Goal: Transaction & Acquisition: Purchase product/service

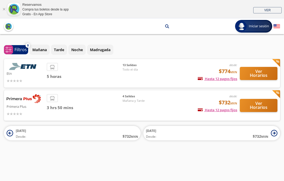
click at [84, 127] on span "[DATE] Desde: $ 732 MXN" at bounding box center [77, 133] width 122 height 12
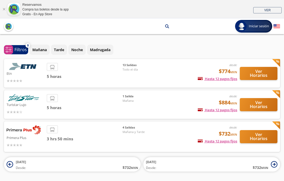
click at [73, 159] on span "[DATE] Desde: $ 732 MXN" at bounding box center [77, 165] width 122 height 12
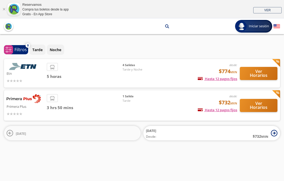
click at [275, 130] on icon at bounding box center [273, 133] width 7 height 7
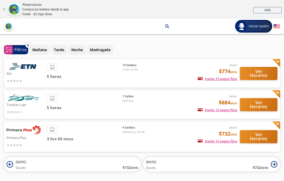
click at [192, 159] on span "[DATE] Desde: $ 732 MXN" at bounding box center [207, 165] width 122 height 12
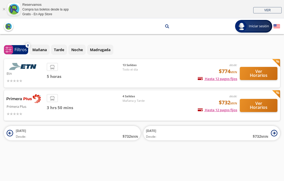
click at [57, 128] on span "[DATE] Desde: $ 732 MXN" at bounding box center [77, 133] width 122 height 12
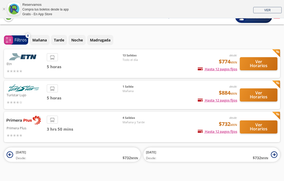
scroll to position [9, 0]
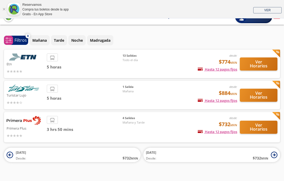
click at [264, 123] on button "Ver Horarios" at bounding box center [258, 127] width 38 height 13
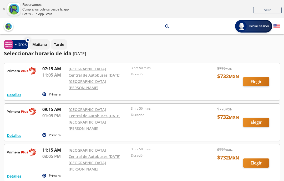
click at [86, 53] on p "[DATE]" at bounding box center [79, 54] width 13 height 6
click at [86, 56] on p "[DATE]" at bounding box center [79, 54] width 13 height 6
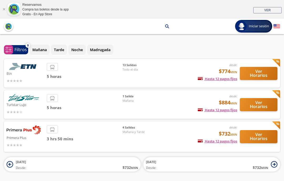
scroll to position [30, 0]
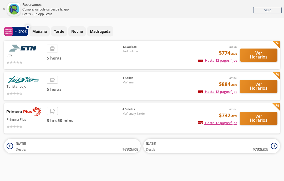
click at [76, 146] on span "Desde: $ 732 MXN" at bounding box center [77, 149] width 122 height 6
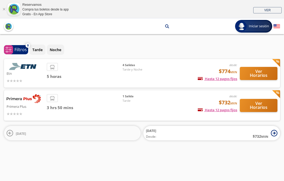
click at [208, 134] on span "Desde: $ 732 MXN" at bounding box center [207, 137] width 122 height 6
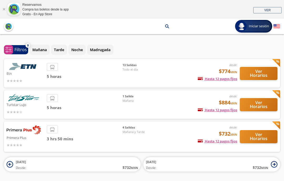
click at [219, 165] on button "[DATE] Desde: $ 732 MXN" at bounding box center [211, 164] width 137 height 14
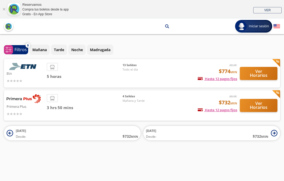
click at [203, 127] on span "[DATE] Desde: $ 732 MXN" at bounding box center [207, 133] width 122 height 12
click at [264, 100] on button "Ver Horarios" at bounding box center [258, 105] width 38 height 13
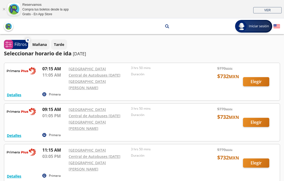
click at [260, 146] on div at bounding box center [141, 163] width 275 height 38
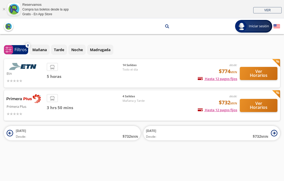
scroll to position [21, 0]
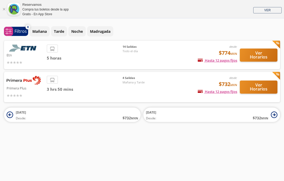
click at [78, 109] on span "[DATE] Desde: $ 732 MXN" at bounding box center [77, 115] width 122 height 12
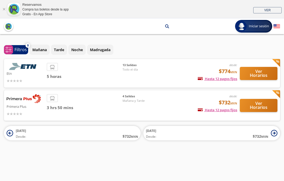
click at [264, 100] on button "Ver Horarios" at bounding box center [258, 105] width 38 height 13
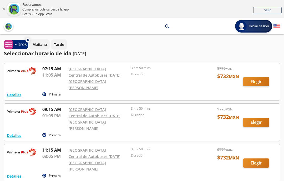
click at [260, 146] on div at bounding box center [141, 163] width 275 height 38
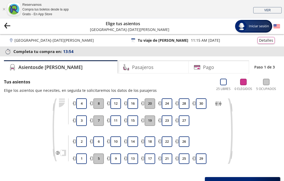
click at [115, 159] on button "9" at bounding box center [115, 159] width 11 height 11
click at [118, 155] on button "9" at bounding box center [115, 159] width 11 height 11
click at [119, 139] on button "10" at bounding box center [115, 142] width 11 height 11
click at [118, 156] on button "9" at bounding box center [115, 159] width 11 height 11
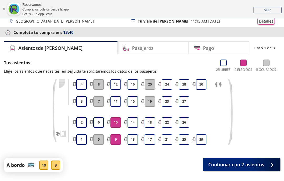
scroll to position [20, 0]
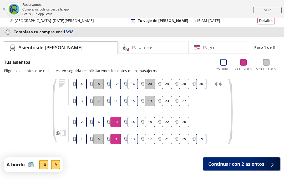
click at [265, 165] on button "Continuar con 2 asientos" at bounding box center [241, 164] width 77 height 13
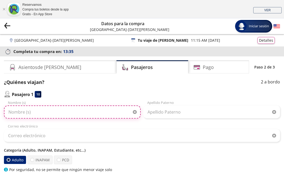
click at [79, 108] on input "Nombre (s)" at bounding box center [72, 112] width 137 height 13
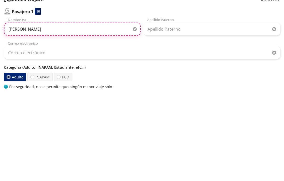
type input "[PERSON_NAME]"
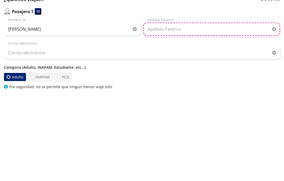
click at [186, 106] on input "Apellido Paterno" at bounding box center [211, 112] width 137 height 13
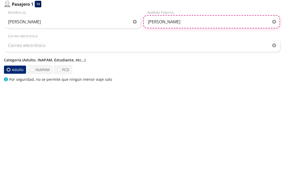
type input "[PERSON_NAME]"
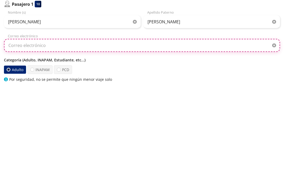
click at [80, 129] on input "Correo electrónico" at bounding box center [142, 135] width 276 height 13
click at [34, 129] on input "[EMAIL_ADDRESS][DOMAIN_NAME]" at bounding box center [142, 135] width 276 height 13
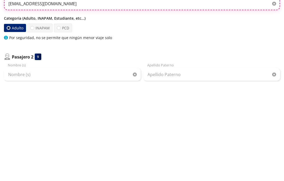
scroll to position [41, 0]
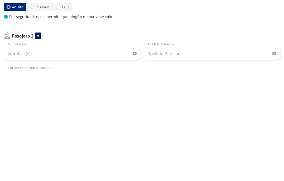
type input "[EMAIL_ADDRESS][DOMAIN_NAME]"
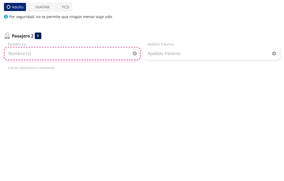
click at [71, 159] on input "Nombre (s)" at bounding box center [72, 165] width 137 height 13
type input "JC"
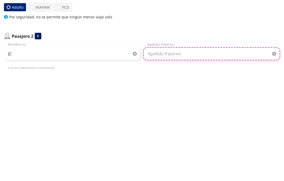
click at [197, 159] on input "Apellido Paterno" at bounding box center [211, 165] width 137 height 13
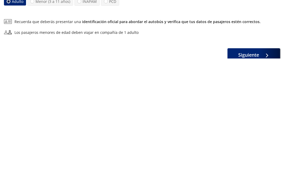
type input "[PERSON_NAME]"
click at [153, 171] on div "Siguiente" at bounding box center [142, 177] width 276 height 13
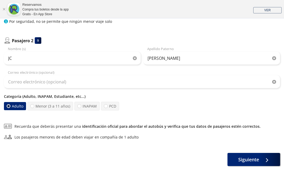
scroll to position [143, 0]
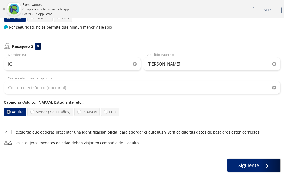
click at [272, 163] on button "Siguiente" at bounding box center [253, 165] width 53 height 13
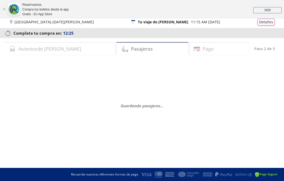
scroll to position [0, 0]
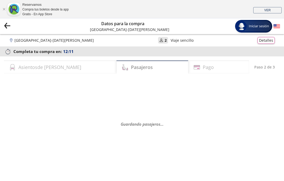
select select "MX"
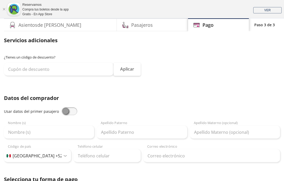
scroll to position [41, 0]
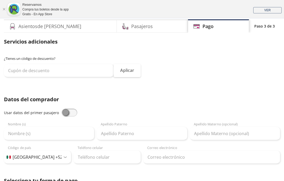
click at [71, 111] on span at bounding box center [69, 113] width 16 height 8
click at [61, 109] on input "checkbox" at bounding box center [61, 109] width 0 height 0
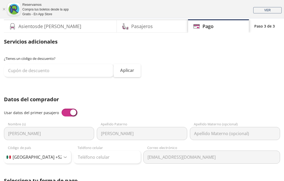
type input "[PERSON_NAME]"
type input "[EMAIL_ADDRESS][DOMAIN_NAME]"
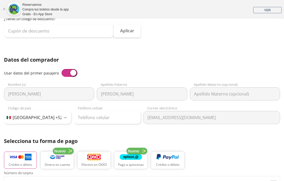
scroll to position [81, 0]
click at [119, 114] on input "Teléfono celular" at bounding box center [107, 117] width 67 height 13
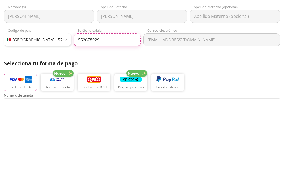
type input "55 2678 9293"
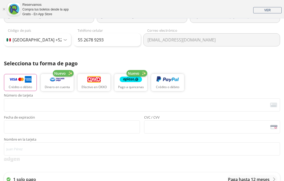
click at [24, 77] on img "button" at bounding box center [20, 80] width 22 height 8
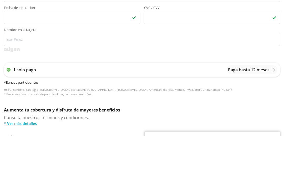
scroll to position [268, 0]
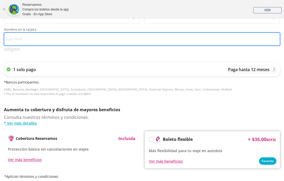
click at [49, 39] on input "Nombre en la tarjeta" at bounding box center [142, 39] width 276 height 13
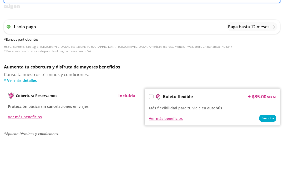
type input "Visa [GEOGRAPHIC_DATA]"
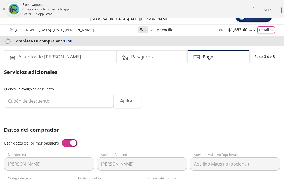
scroll to position [0, 0]
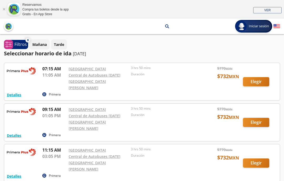
click at [82, 148] on link "[GEOGRAPHIC_DATA]" at bounding box center [87, 150] width 37 height 5
click at [259, 146] on div at bounding box center [141, 163] width 275 height 38
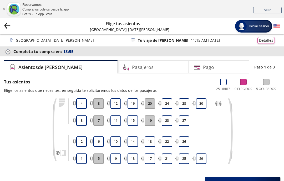
click at [119, 159] on button "9" at bounding box center [115, 159] width 11 height 11
click at [118, 140] on button "10" at bounding box center [115, 142] width 11 height 11
click at [151, 67] on div "Pasajeros" at bounding box center [152, 66] width 71 height 13
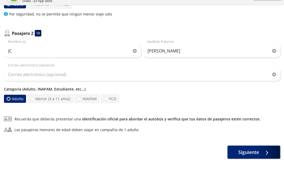
scroll to position [143, 0]
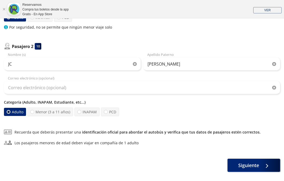
click at [265, 166] on icon at bounding box center [263, 166] width 4 height 4
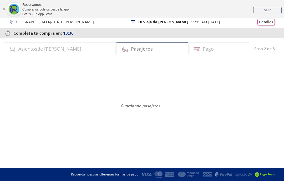
scroll to position [0, 0]
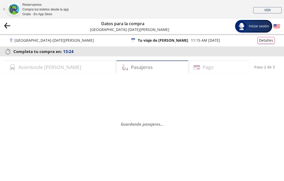
select select "MX"
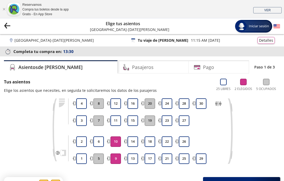
scroll to position [1, 0]
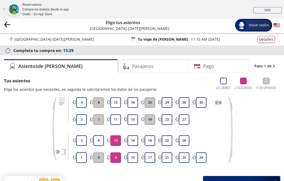
click at [6, 24] on icon "back" at bounding box center [8, 24] width 6 height 0
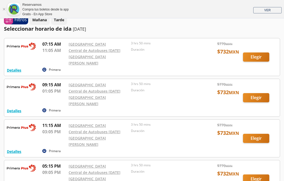
scroll to position [27, 0]
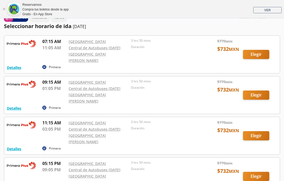
click at [166, 118] on div at bounding box center [141, 136] width 275 height 38
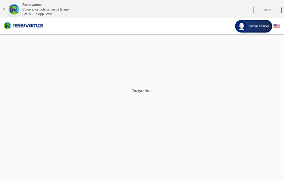
click at [260, 99] on div "Cargando . . ." at bounding box center [142, 124] width 284 height 181
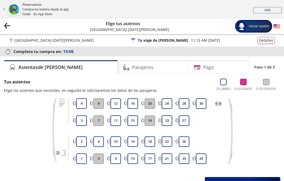
click at [116, 158] on button "9" at bounding box center [115, 159] width 11 height 11
click at [119, 139] on button "10" at bounding box center [115, 142] width 11 height 11
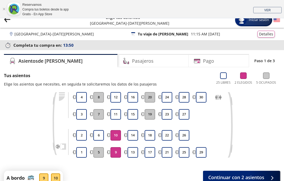
scroll to position [20, 0]
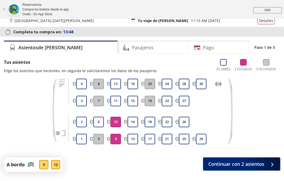
click at [267, 165] on div at bounding box center [270, 164] width 8 height 7
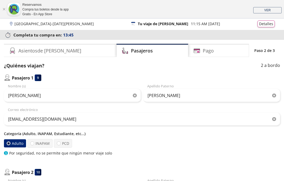
scroll to position [17, 0]
click at [43, 140] on label "INAPAM" at bounding box center [39, 143] width 25 height 9
click at [34, 141] on input "INAPAM" at bounding box center [31, 142] width 3 height 3
radio input "true"
radio input "false"
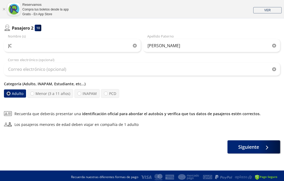
scroll to position [164, 0]
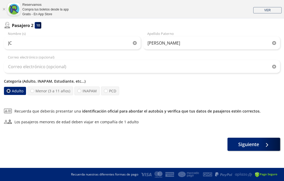
click at [268, 143] on div at bounding box center [265, 144] width 8 height 7
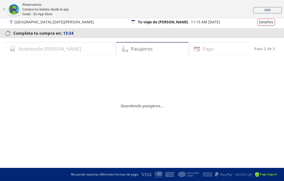
scroll to position [0, 0]
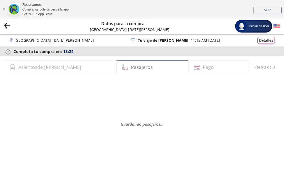
click at [157, 65] on div "Pasajeros" at bounding box center [151, 66] width 71 height 13
select select "MX"
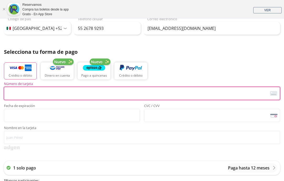
scroll to position [170, 0]
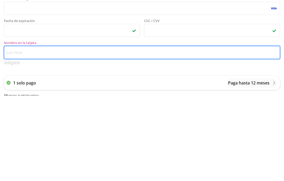
click at [81, 131] on input "Nombre en la tarjeta" at bounding box center [142, 137] width 276 height 13
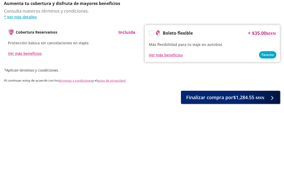
scroll to position [306, 0]
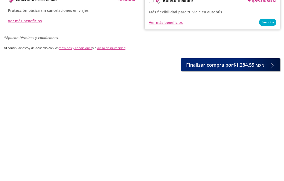
type input "Visa liverpool"
click at [272, 165] on icon at bounding box center [271, 167] width 4 height 4
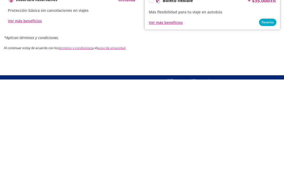
scroll to position [0, 0]
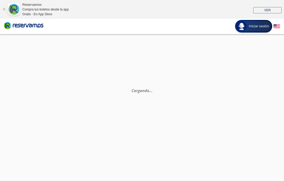
select select "MX"
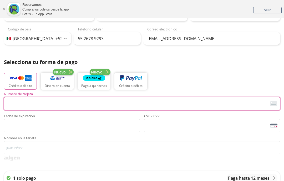
scroll to position [159, 0]
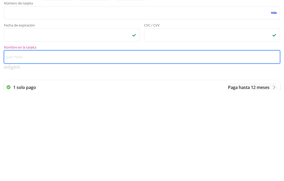
click at [85, 141] on input "Nombre en la tarjeta" at bounding box center [142, 147] width 276 height 13
type input "Visa [GEOGRAPHIC_DATA]"
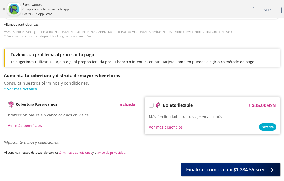
scroll to position [330, 0]
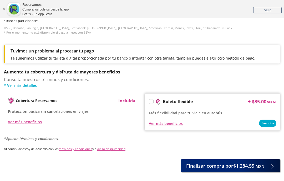
click at [263, 164] on small "MXN" at bounding box center [259, 166] width 9 height 5
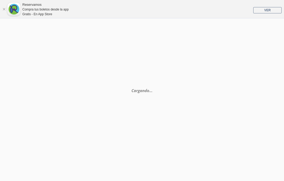
scroll to position [0, 0]
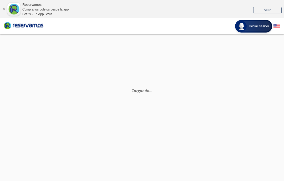
select select "MX"
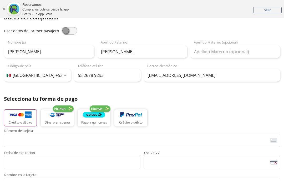
scroll to position [123, 0]
click at [21, 118] on img "button" at bounding box center [20, 115] width 22 height 8
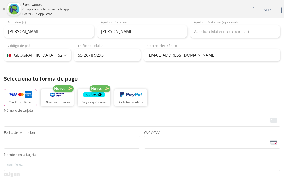
scroll to position [150, 0]
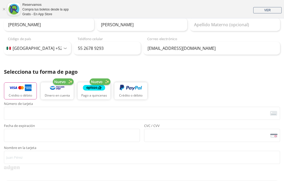
click at [22, 91] on img "button" at bounding box center [20, 88] width 22 height 8
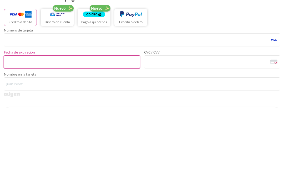
scroll to position [223, 0]
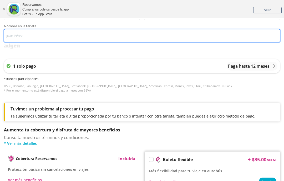
click at [76, 36] on input "Nombre en la tarjeta" at bounding box center [142, 35] width 276 height 13
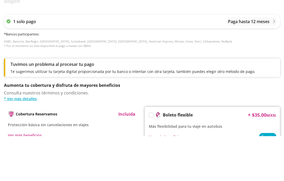
type input "Visa liverpool"
click at [30, 63] on p "1 solo pago" at bounding box center [24, 66] width 23 height 6
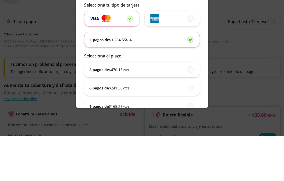
scroll to position [317, 0]
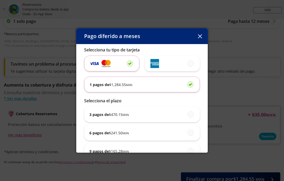
click at [201, 40] on button "button" at bounding box center [200, 36] width 8 height 8
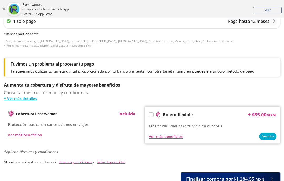
click at [263, 177] on small "MXN" at bounding box center [259, 179] width 9 height 5
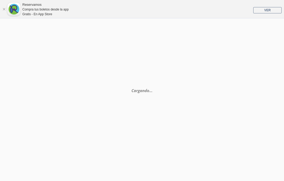
scroll to position [0, 0]
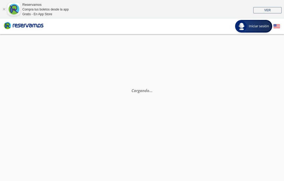
select select "MX"
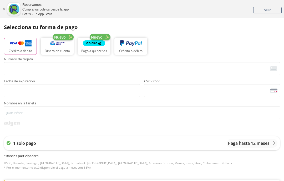
scroll to position [193, 0]
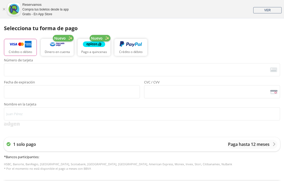
click at [26, 45] on img "button" at bounding box center [20, 44] width 22 height 8
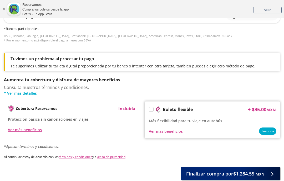
scroll to position [322, 0]
click at [264, 174] on small "MXN" at bounding box center [259, 174] width 9 height 5
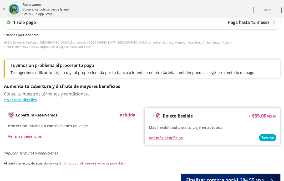
click at [272, 177] on div at bounding box center [270, 180] width 8 height 7
click at [266, 181] on button "Finalizar compra por $1,284.55 MXN" at bounding box center [230, 180] width 99 height 13
click at [264, 180] on small "MXN" at bounding box center [259, 180] width 9 height 5
click at [266, 177] on button "Finalizar compra por $1,284.55 MXN" at bounding box center [230, 180] width 99 height 13
click at [264, 177] on button "Finalizar compra por $1,284.55 MXN" at bounding box center [230, 180] width 99 height 13
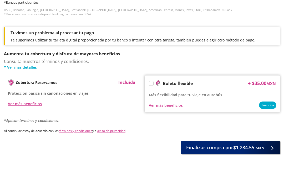
scroll to position [336, 0]
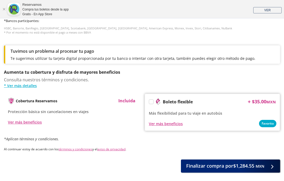
click at [270, 165] on icon at bounding box center [271, 167] width 2 height 4
click at [266, 162] on button "Finalizar compra por $1,284.55 MXN" at bounding box center [230, 166] width 99 height 13
click at [268, 168] on div at bounding box center [270, 166] width 8 height 7
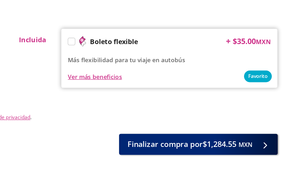
click at [255, 143] on small "MXN" at bounding box center [259, 145] width 9 height 5
click at [266, 142] on div at bounding box center [270, 145] width 8 height 7
click at [266, 144] on icon at bounding box center [268, 146] width 4 height 4
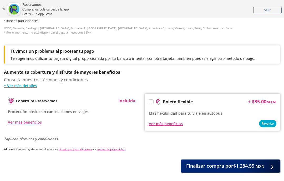
click at [270, 165] on icon at bounding box center [271, 167] width 2 height 4
click at [260, 164] on small "MXN" at bounding box center [259, 166] width 9 height 5
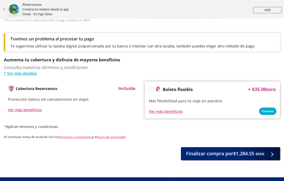
scroll to position [357, 0]
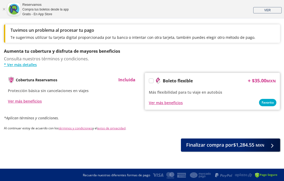
click at [274, 139] on button "Finalizar compra por $1,284.55 MXN" at bounding box center [230, 145] width 99 height 13
click at [272, 145] on div at bounding box center [270, 145] width 8 height 7
click at [270, 144] on icon at bounding box center [268, 146] width 4 height 4
click at [273, 142] on div at bounding box center [270, 145] width 8 height 7
click at [273, 145] on icon at bounding box center [271, 146] width 4 height 4
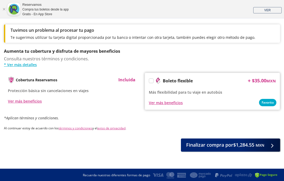
click at [270, 142] on div at bounding box center [270, 145] width 8 height 7
click at [268, 145] on div at bounding box center [270, 145] width 8 height 7
click at [269, 143] on div at bounding box center [270, 145] width 8 height 7
click at [267, 143] on div at bounding box center [270, 145] width 8 height 7
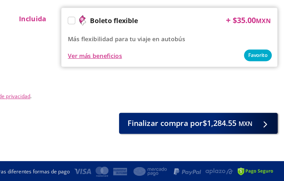
click at [266, 144] on icon at bounding box center [268, 146] width 4 height 4
click at [266, 142] on div at bounding box center [270, 145] width 8 height 7
click at [186, 141] on span "Finalizar compra por $1,284.55 MXN" at bounding box center [225, 144] width 78 height 7
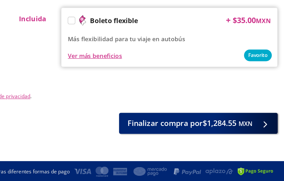
click at [255, 143] on small "MXN" at bounding box center [259, 145] width 9 height 5
click at [267, 144] on icon at bounding box center [269, 146] width 4 height 4
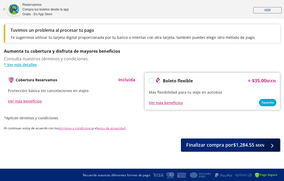
click at [273, 143] on span at bounding box center [271, 145] width 4 height 4
click at [269, 142] on div at bounding box center [270, 145] width 8 height 7
click at [272, 144] on icon at bounding box center [271, 146] width 4 height 4
click at [270, 144] on div at bounding box center [270, 145] width 8 height 7
click at [271, 144] on div at bounding box center [270, 145] width 8 height 7
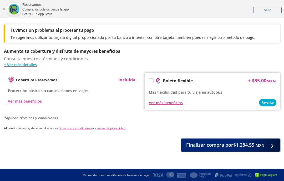
click at [266, 144] on button "Finalizar compra por $1,284.55 MXN" at bounding box center [230, 145] width 99 height 13
click at [267, 144] on div at bounding box center [270, 145] width 8 height 7
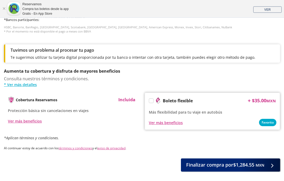
scroll to position [336, 0]
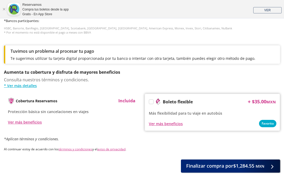
click at [249, 167] on span "Finalizar compra por $1,284.55 MXN" at bounding box center [225, 166] width 78 height 7
click at [250, 160] on button "Finalizar compra por $1,284.55 MXN" at bounding box center [230, 166] width 99 height 13
click at [251, 160] on button "Finalizar compra por $1,284.55 MXN" at bounding box center [230, 166] width 99 height 13
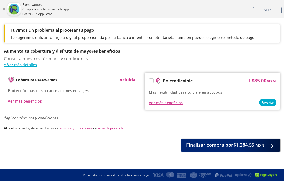
scroll to position [357, 0]
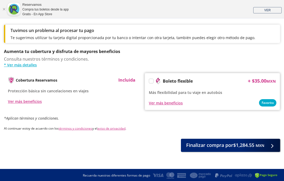
click at [267, 144] on icon at bounding box center [268, 146] width 4 height 4
click at [241, 143] on span "Finalizar compra por $1,284.55 MXN" at bounding box center [225, 145] width 78 height 7
click at [219, 145] on span "Finalizar compra por $1,284.55 MXN" at bounding box center [225, 145] width 78 height 7
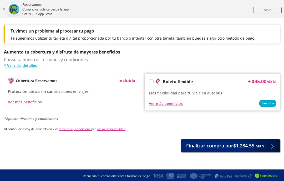
scroll to position [355, 0]
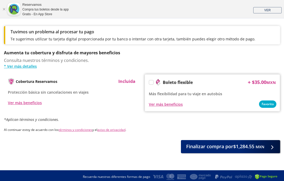
click at [259, 146] on small "MXN" at bounding box center [259, 146] width 9 height 5
click at [254, 148] on span "Finalizar compra por $1,284.55 MXN" at bounding box center [225, 146] width 78 height 7
click at [253, 149] on span "Finalizar compra por $1,284.55 MXN" at bounding box center [225, 146] width 78 height 7
click at [251, 147] on span "Finalizar compra por $1,284.55 MXN" at bounding box center [225, 146] width 78 height 7
click at [238, 152] on button "Finalizar compra por $1,284.55 MXN" at bounding box center [230, 146] width 99 height 13
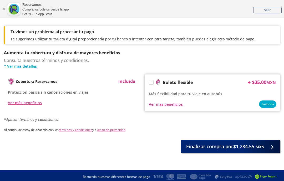
click at [234, 144] on span "Finalizar compra por $1,284.55 MXN" at bounding box center [225, 146] width 78 height 7
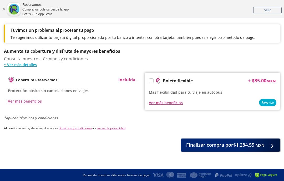
click at [242, 144] on span "Finalizar compra por $1,284.55 MXN" at bounding box center [225, 144] width 78 height 7
click at [218, 144] on span "Finalizar compra por $1,284.55 MXN" at bounding box center [225, 144] width 78 height 7
click at [205, 141] on span "Finalizar compra por $1,284.55 MXN" at bounding box center [225, 144] width 78 height 7
click at [275, 141] on button "Finalizar compra por $1,284.55 MXN" at bounding box center [230, 145] width 99 height 13
click at [269, 150] on button "Finalizar compra por $1,284.55 MXN" at bounding box center [230, 145] width 99 height 13
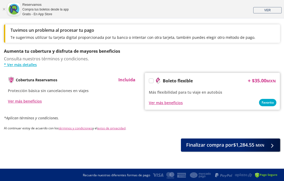
click at [268, 147] on button "Finalizar compra por $1,284.55 MXN" at bounding box center [230, 145] width 99 height 13
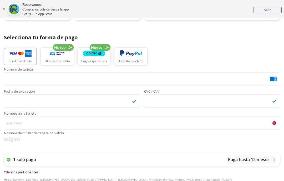
scroll to position [184, 0]
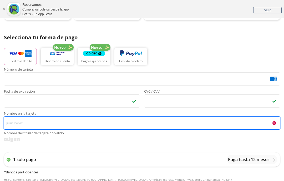
click at [32, 122] on input "Nombre en la tarjeta Nombre del titular de tarjeta no válido" at bounding box center [142, 123] width 276 height 13
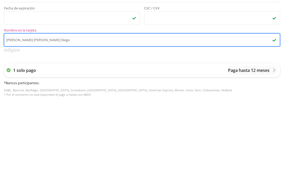
type input "[PERSON_NAME] [PERSON_NAME] Diego"
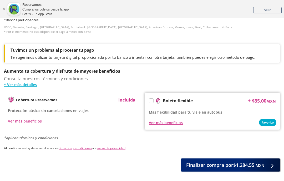
scroll to position [329, 0]
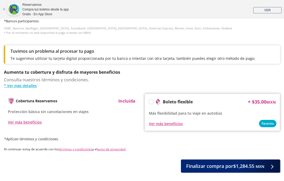
click at [269, 164] on span at bounding box center [269, 166] width 4 height 4
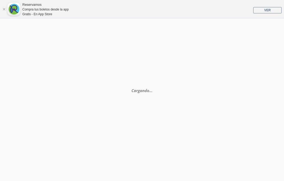
scroll to position [0, 0]
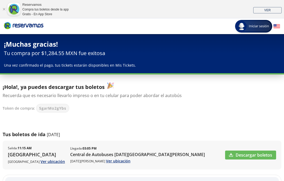
click at [259, 155] on link "Descargar boletos" at bounding box center [250, 155] width 51 height 9
